Goal: Navigation & Orientation: Find specific page/section

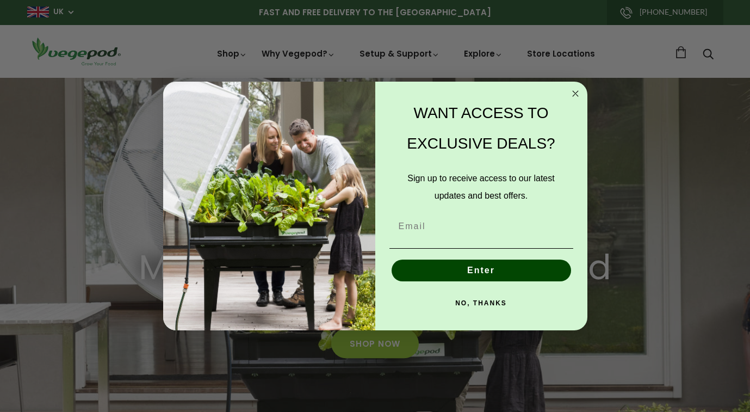
click at [573, 94] on circle "Close dialog" at bounding box center [575, 94] width 13 height 13
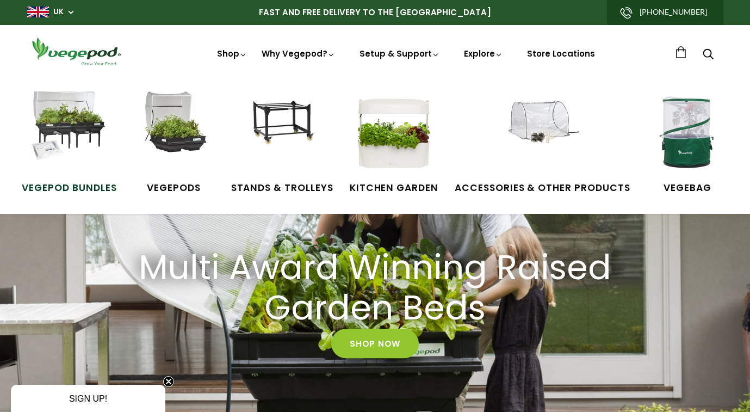
click at [62, 127] on img at bounding box center [69, 132] width 82 height 82
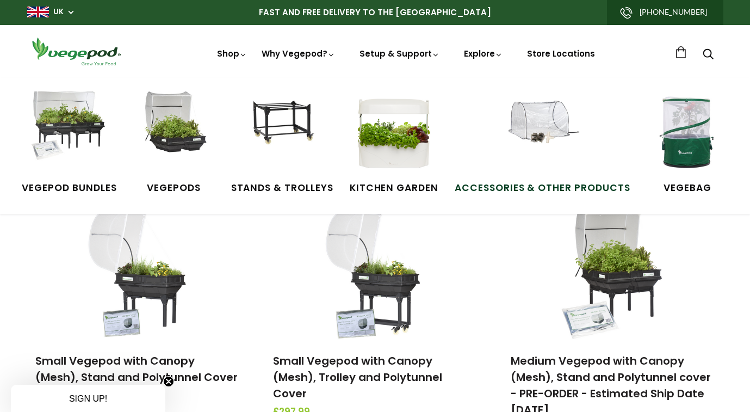
click at [539, 131] on img at bounding box center [542, 132] width 82 height 82
